Goal: Information Seeking & Learning: Learn about a topic

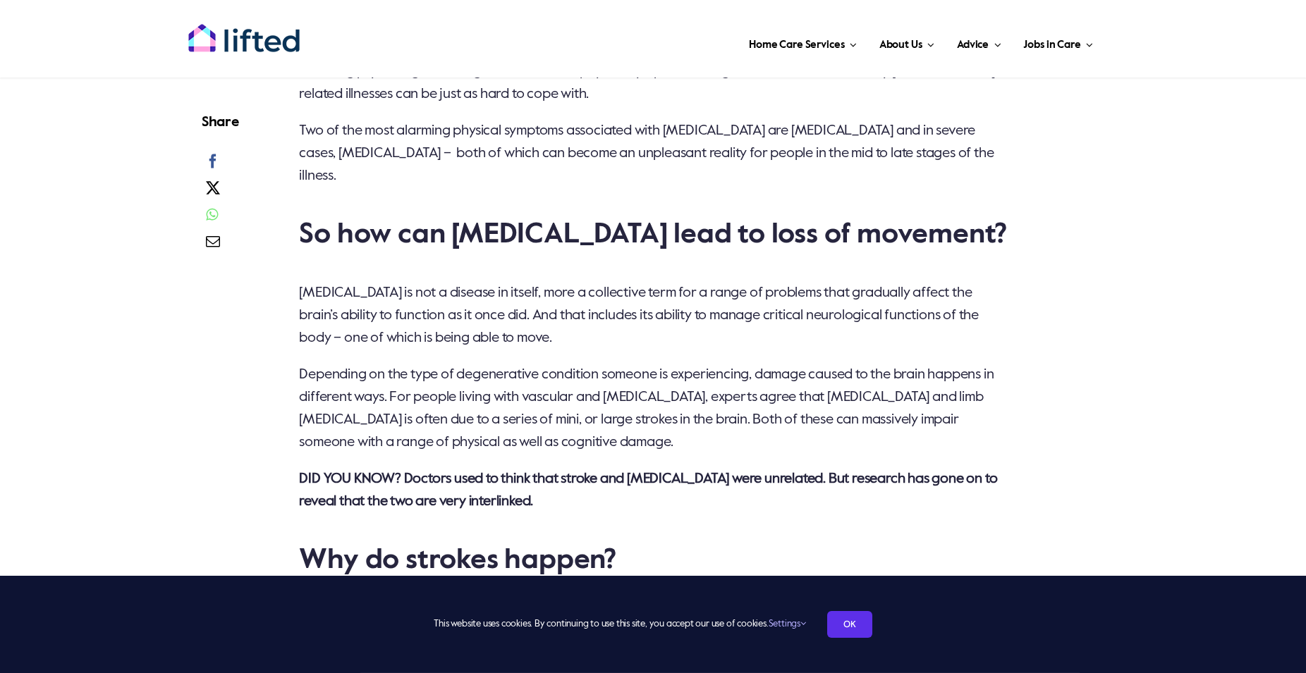
scroll to position [1007, 0]
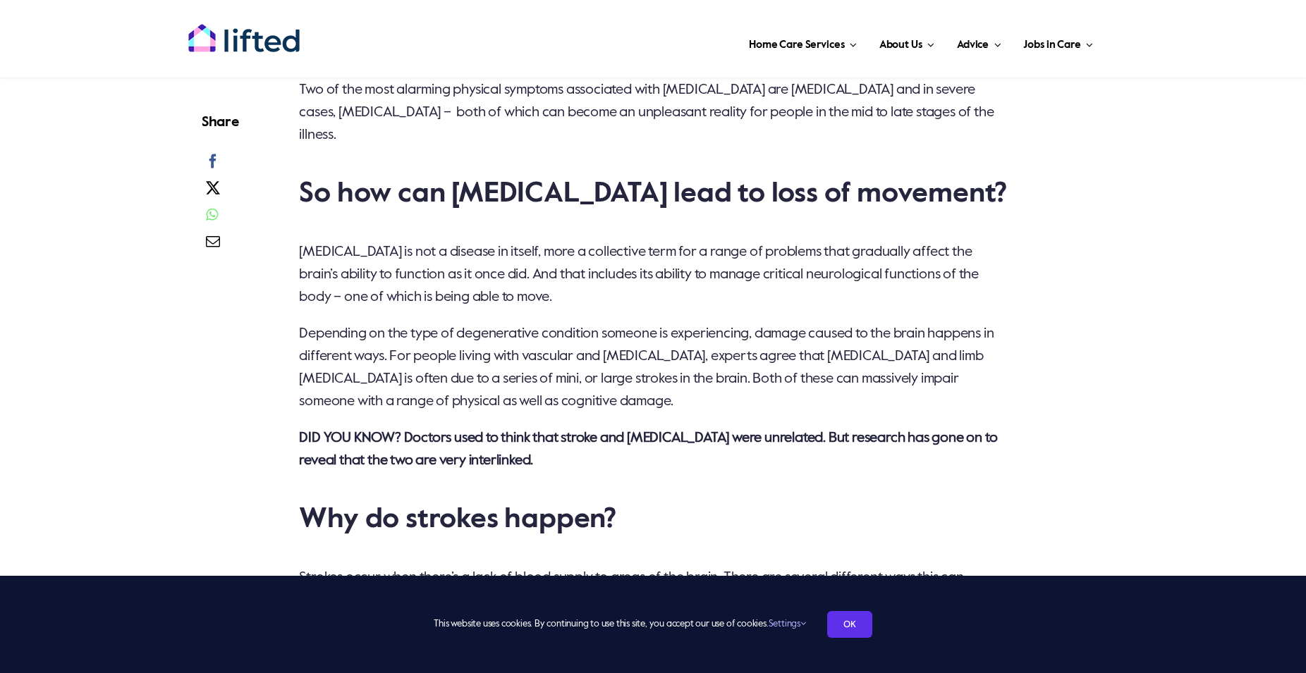
drag, startPoint x: 742, startPoint y: 380, endPoint x: 737, endPoint y: 266, distance: 113.6
click at [749, 376] on p "Depending on the type of degenerative condition someone is experiencing, damage…" at bounding box center [653, 368] width 709 height 90
drag, startPoint x: 773, startPoint y: 389, endPoint x: 730, endPoint y: 291, distance: 107.3
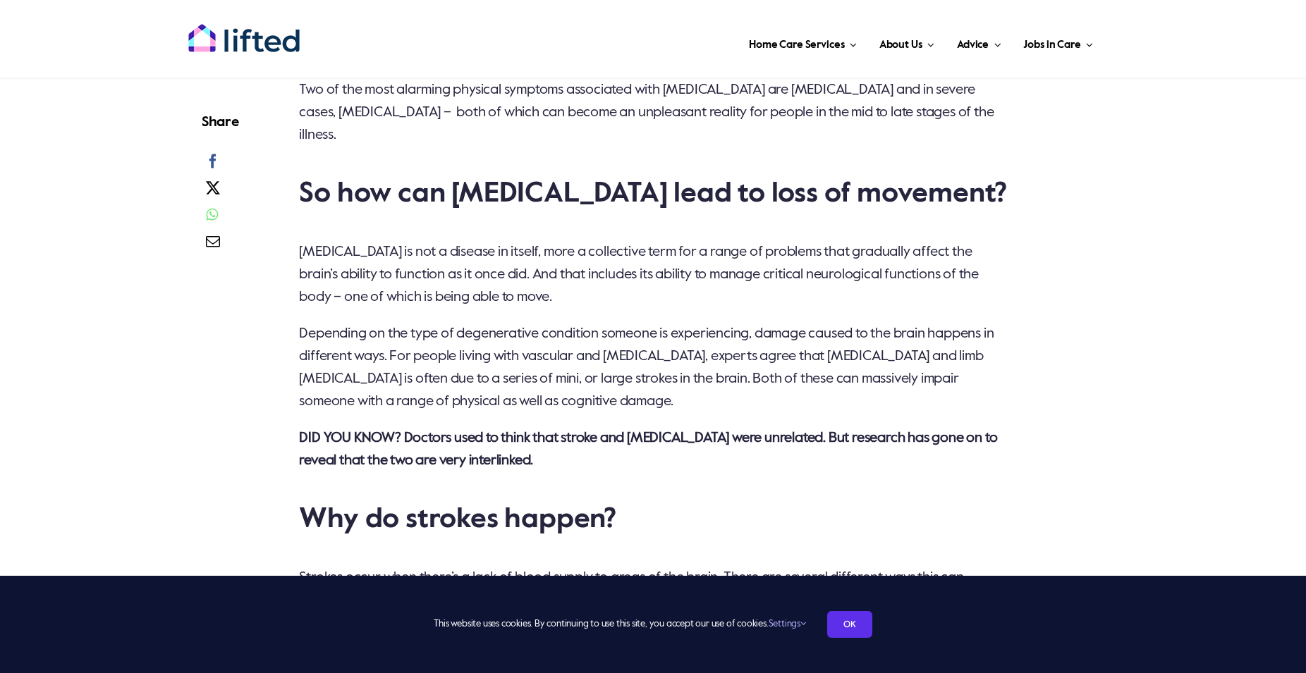
click at [332, 340] on span "Depending on the type of degenerative condition someone is experiencing, damage…" at bounding box center [646, 368] width 694 height 82
drag, startPoint x: 413, startPoint y: 356, endPoint x: 391, endPoint y: 363, distance: 23.6
click at [391, 363] on span "Depending on the type of degenerative condition someone is experiencing, damage…" at bounding box center [646, 368] width 694 height 82
copy span "limb"
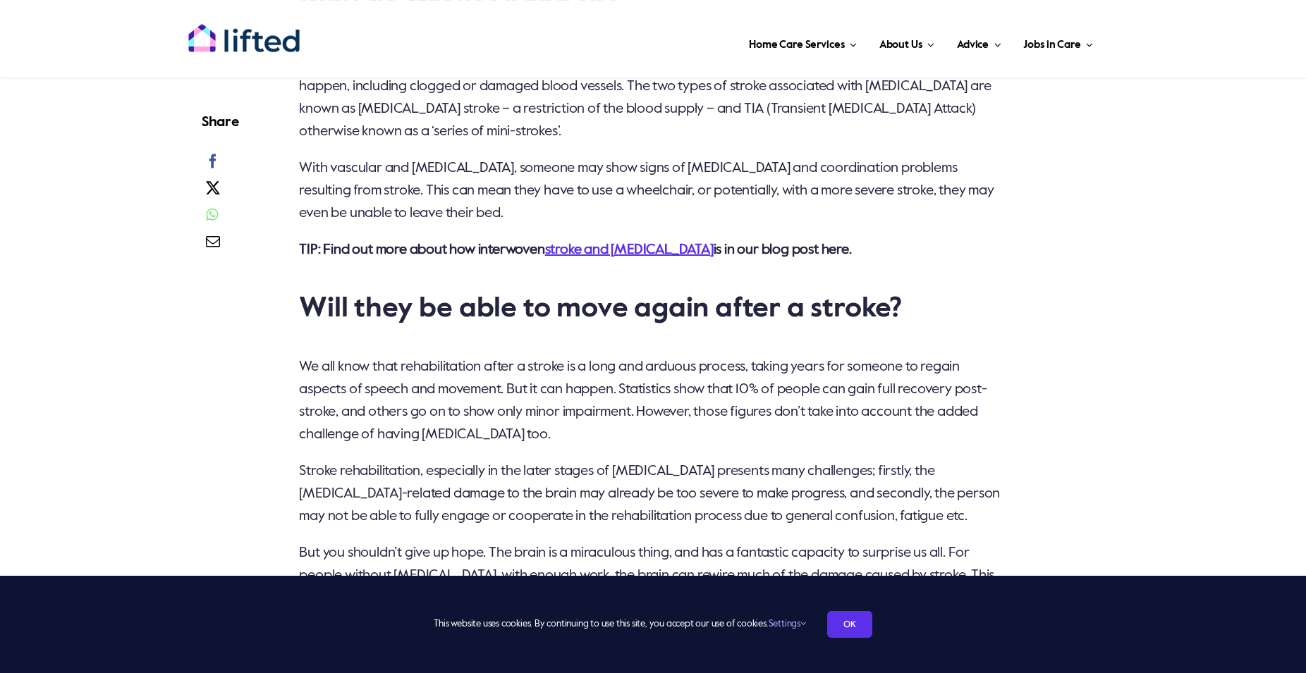
scroll to position [1582, 0]
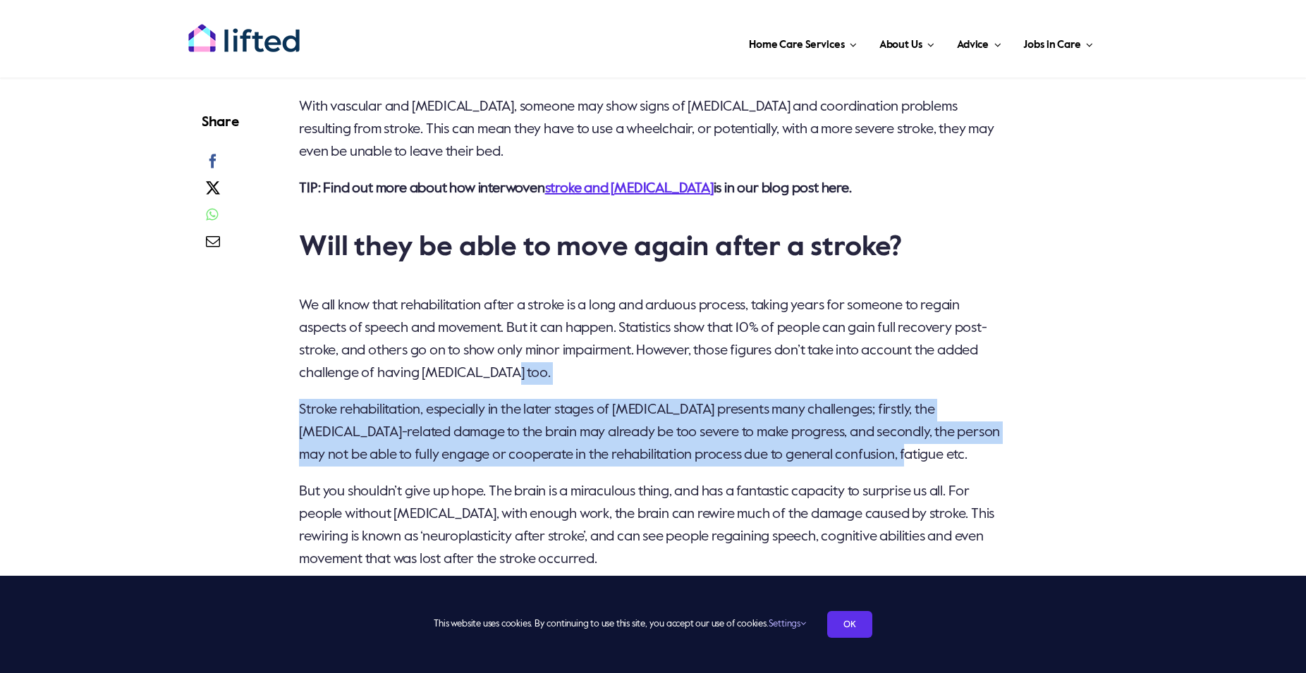
drag, startPoint x: 929, startPoint y: 429, endPoint x: 938, endPoint y: 355, distance: 74.6
click at [938, 355] on div "Memory, confusion, mood swings – when it comes to the symptoms of [MEDICAL_DATA…" at bounding box center [653, 507] width 709 height 2170
drag, startPoint x: 938, startPoint y: 355, endPoint x: 945, endPoint y: 437, distance: 82.0
click at [945, 437] on div "Memory, confusion, mood swings – when it comes to the symptoms of [MEDICAL_DATA…" at bounding box center [653, 507] width 709 height 2170
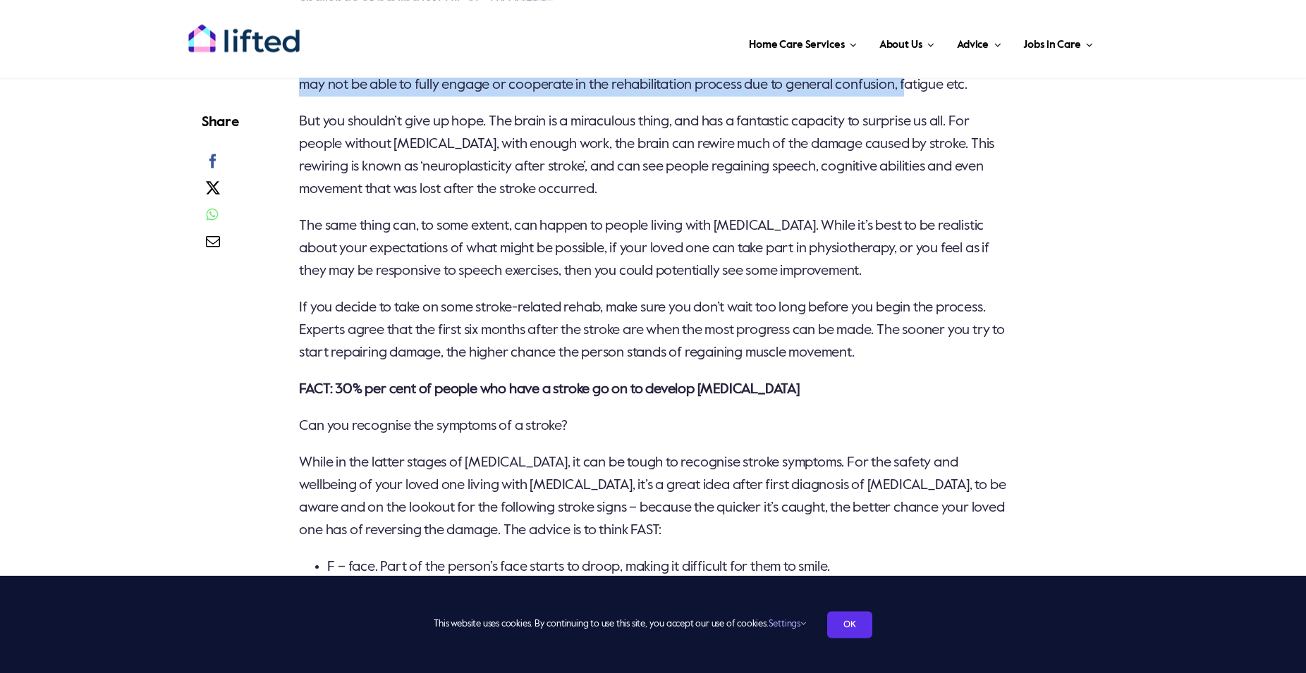
scroll to position [2157, 0]
